Goal: Find specific fact: Find specific fact

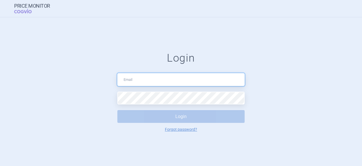
type input "[PERSON_NAME][EMAIL_ADDRESS][DOMAIN_NAME]"
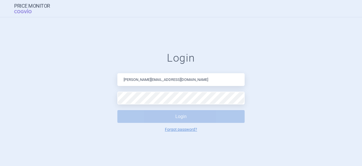
click at [190, 114] on button "Login" at bounding box center [180, 116] width 127 height 13
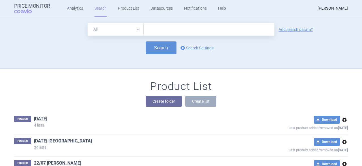
click at [157, 28] on input "text" at bounding box center [209, 29] width 131 height 13
type input "ф"
type input "axatilimab"
click at [159, 48] on button "Search" at bounding box center [161, 47] width 31 height 13
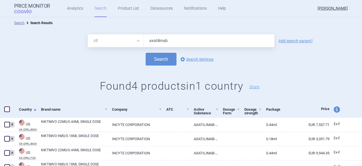
scroll to position [27, 0]
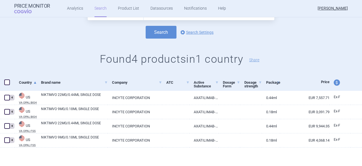
click at [334, 83] on span "price and currency" at bounding box center [337, 82] width 6 height 6
select select "ex-factory"
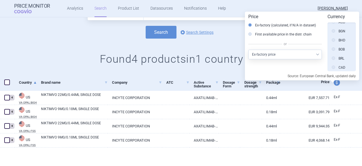
scroll to position [0, 0]
click at [343, 26] on label "Source" at bounding box center [340, 29] width 17 height 6
click at [338, 26] on input "Source" at bounding box center [335, 29] width 6 height 6
